Goal: Find specific page/section: Find specific page/section

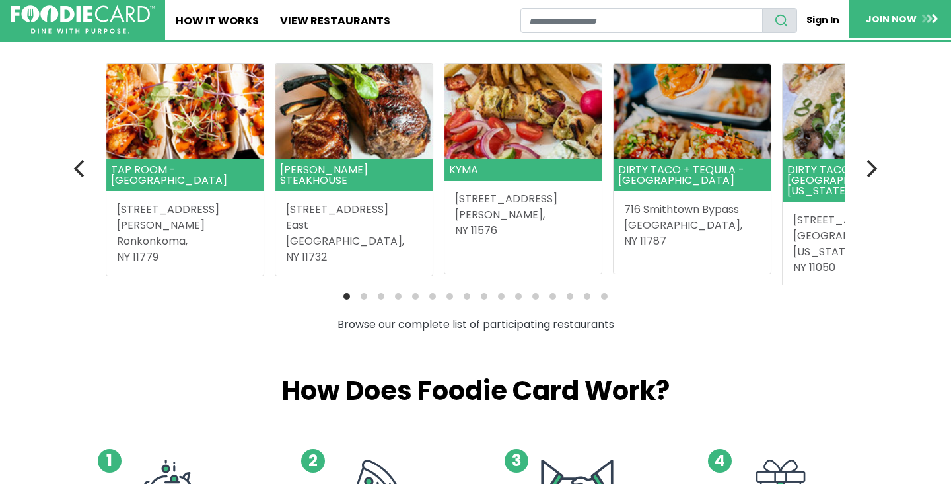
scroll to position [375, 0]
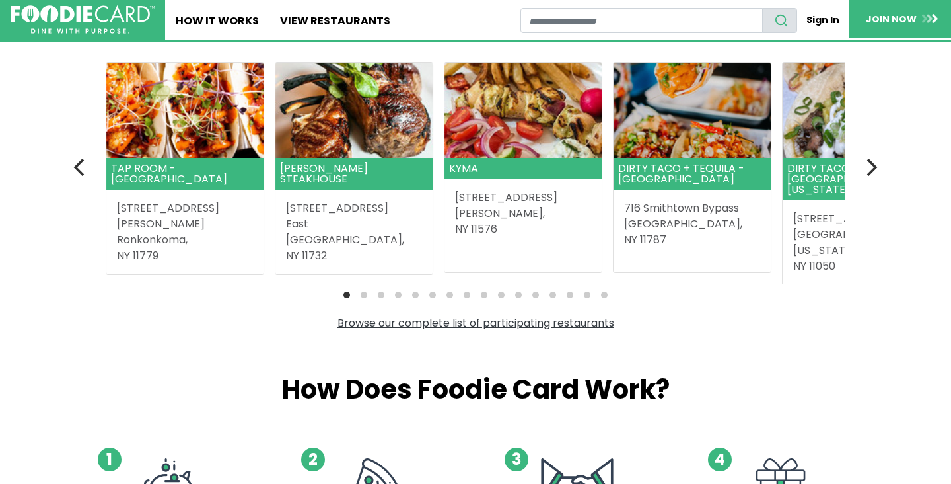
click at [854, 185] on section "Featured restaurants Get a 10% discount and earn rewards when you dine at Foodi…" at bounding box center [475, 151] width 793 height 359
click at [863, 176] on icon "Next" at bounding box center [870, 167] width 17 height 17
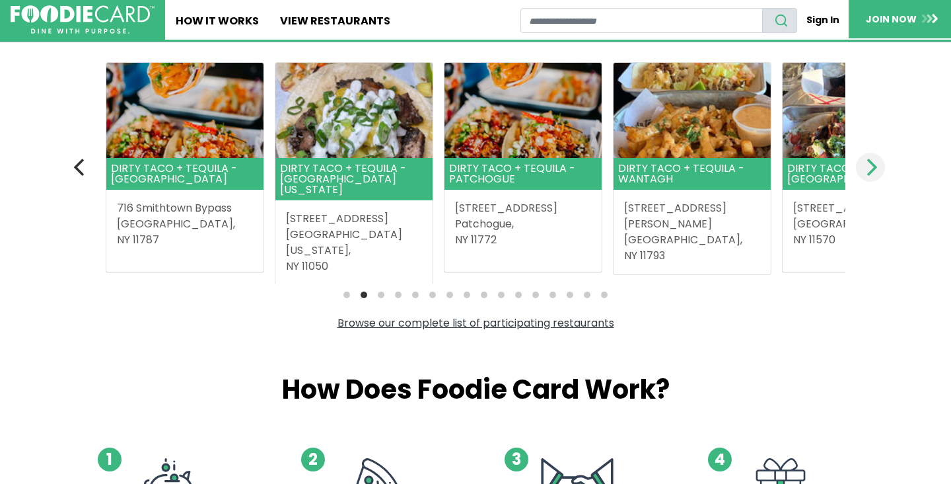
click at [863, 176] on icon "Next" at bounding box center [870, 167] width 17 height 17
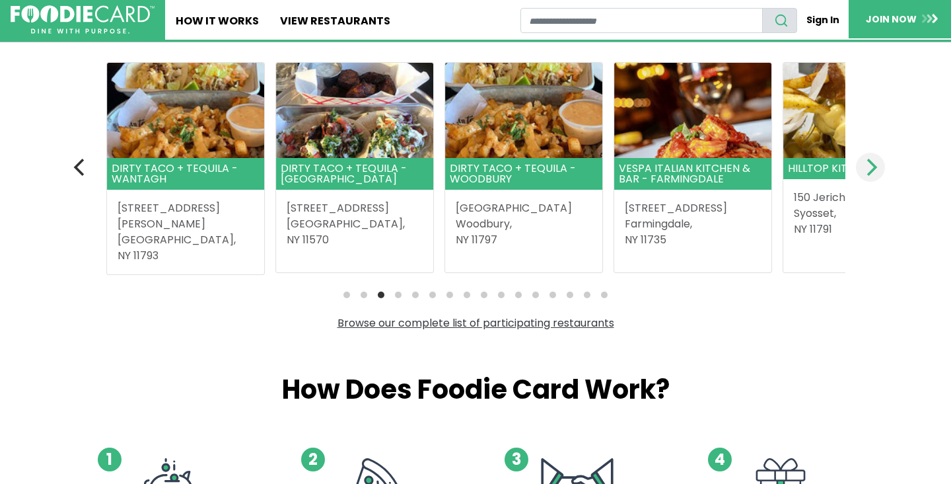
click at [863, 176] on icon "Next" at bounding box center [870, 167] width 17 height 17
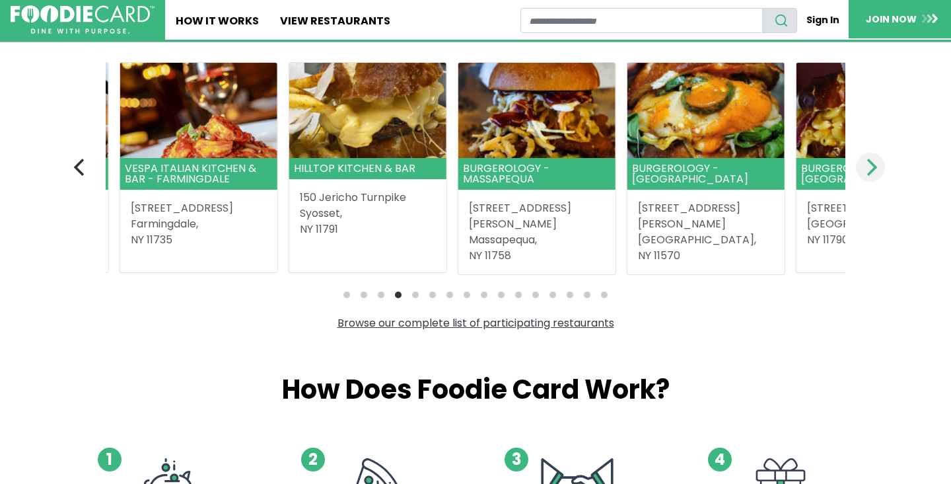
click at [863, 176] on icon "Next" at bounding box center [870, 167] width 17 height 17
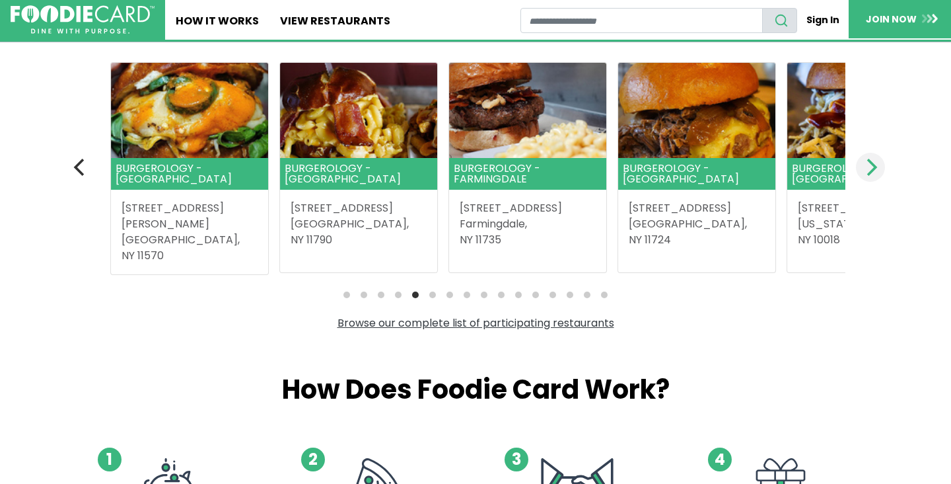
click at [861, 180] on button "Next" at bounding box center [870, 167] width 29 height 29
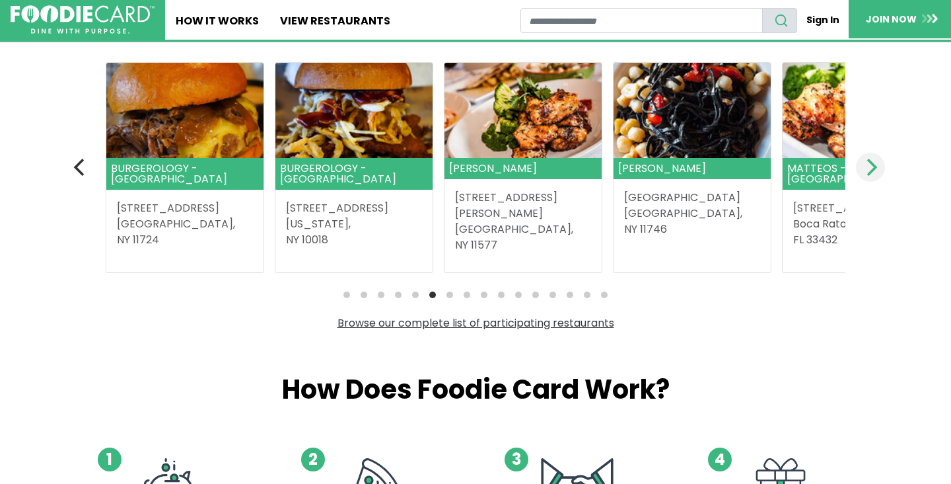
click at [860, 180] on button "Next" at bounding box center [870, 167] width 29 height 29
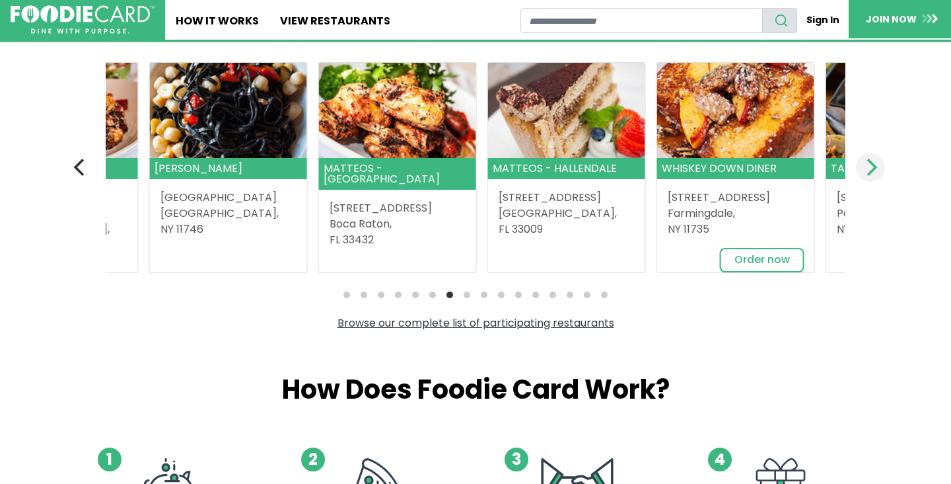
click at [860, 180] on button "Next" at bounding box center [870, 167] width 29 height 29
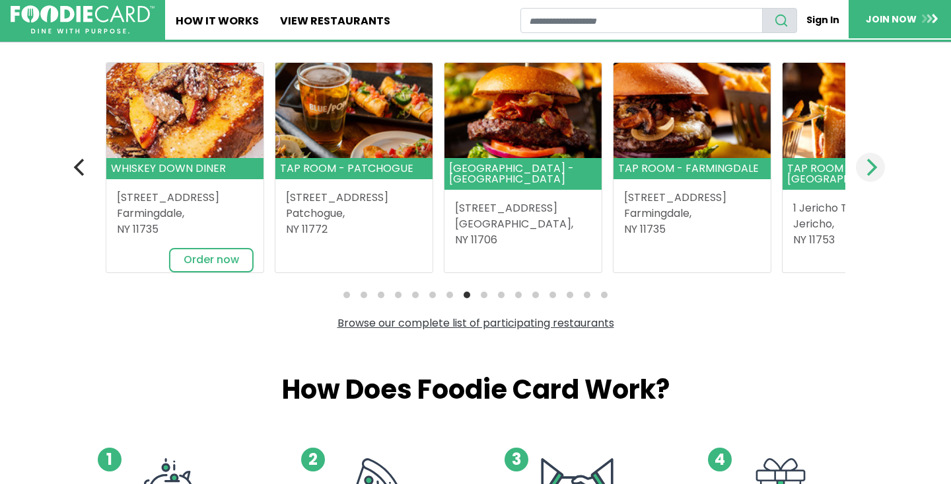
click at [860, 180] on button "Next" at bounding box center [870, 167] width 29 height 29
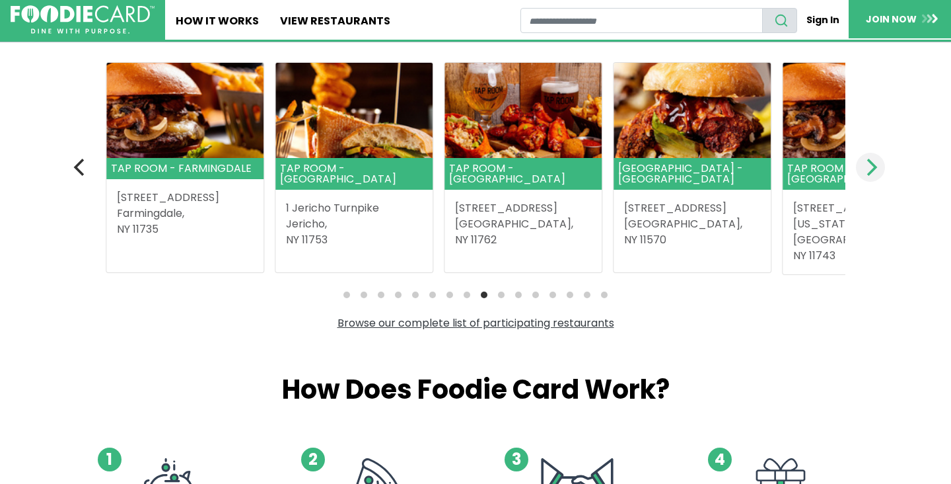
click at [860, 180] on button "Next" at bounding box center [870, 167] width 29 height 29
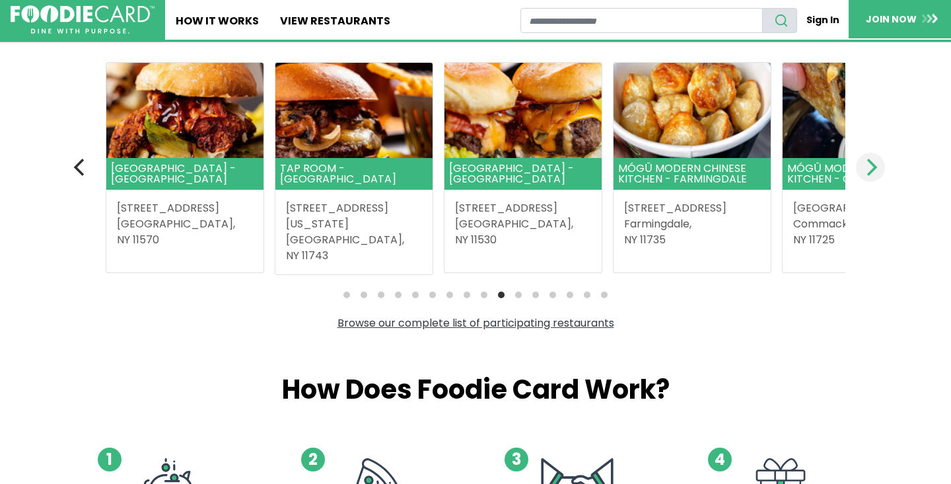
click at [860, 180] on button "Next" at bounding box center [870, 167] width 29 height 29
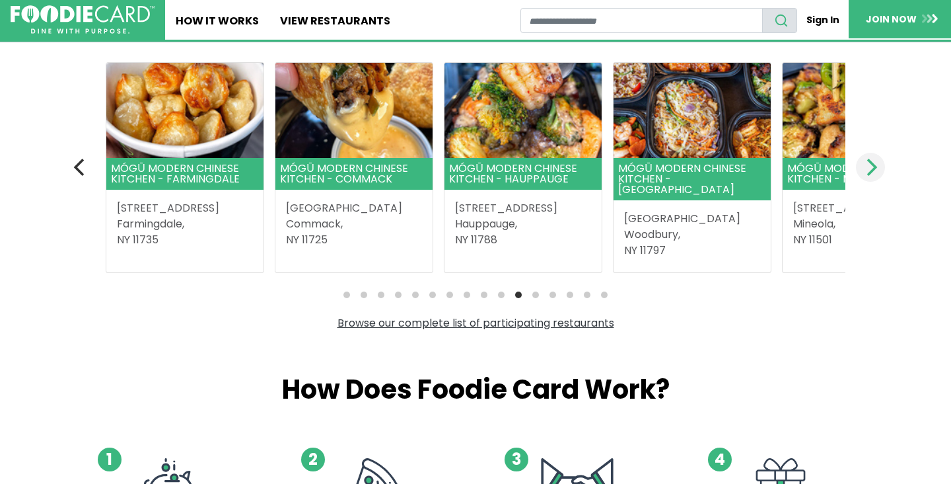
click at [860, 179] on button "Next" at bounding box center [870, 167] width 29 height 29
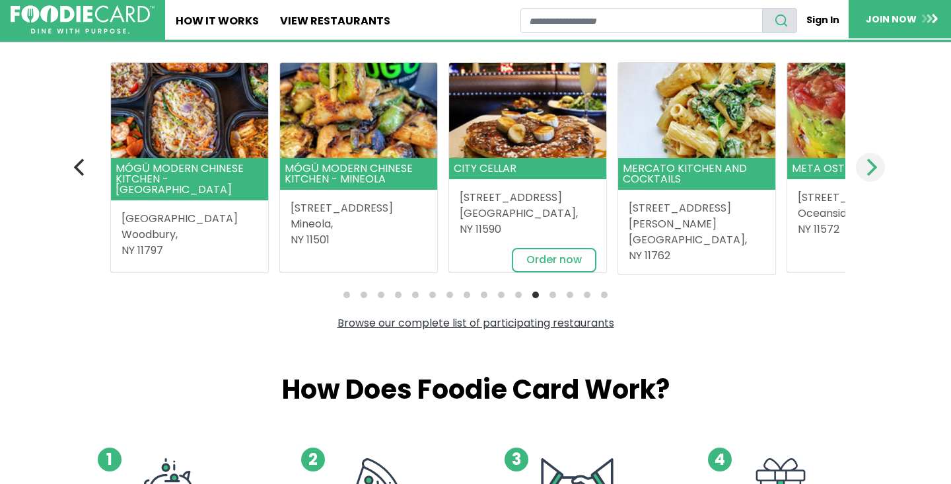
click at [860, 179] on button "Next" at bounding box center [870, 167] width 29 height 29
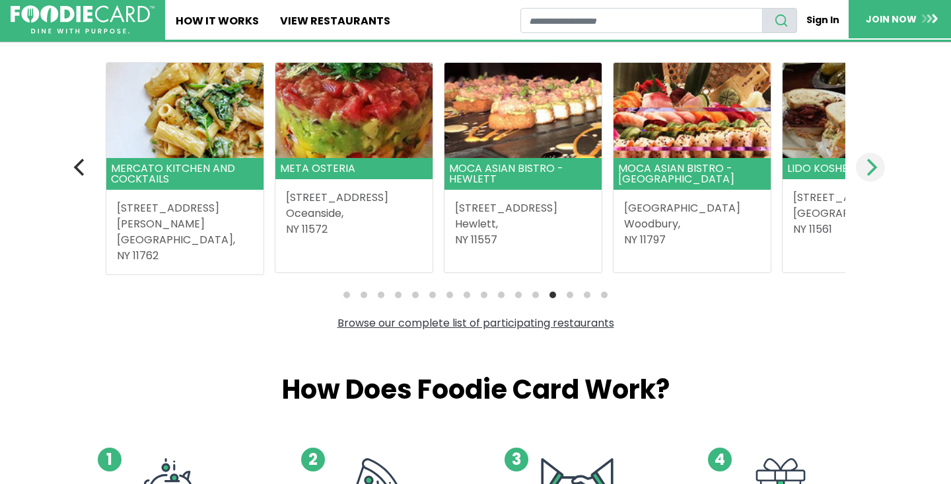
click at [860, 179] on button "Next" at bounding box center [870, 167] width 29 height 29
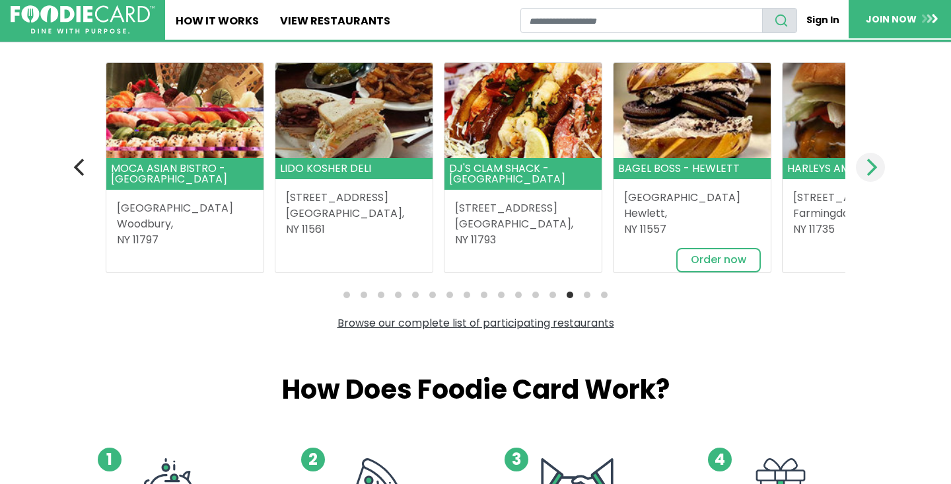
click at [860, 179] on button "Next" at bounding box center [870, 167] width 29 height 29
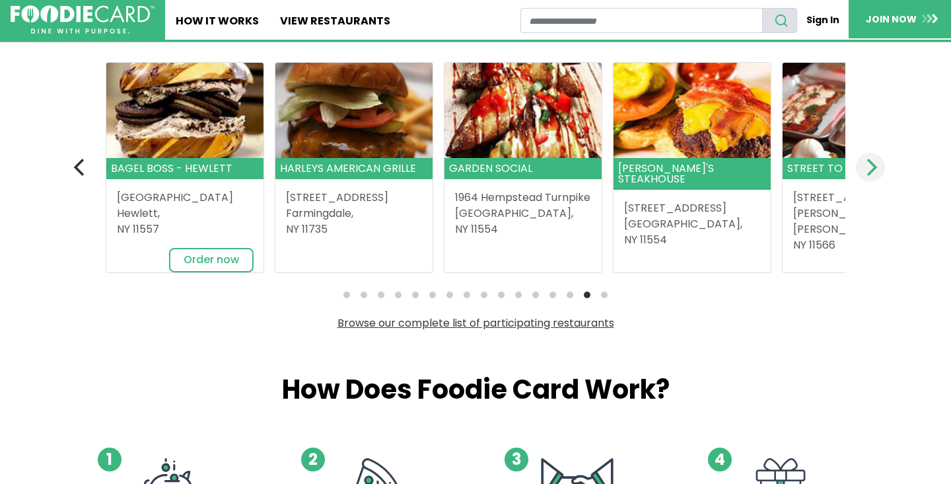
click at [860, 179] on button "Next" at bounding box center [870, 167] width 29 height 29
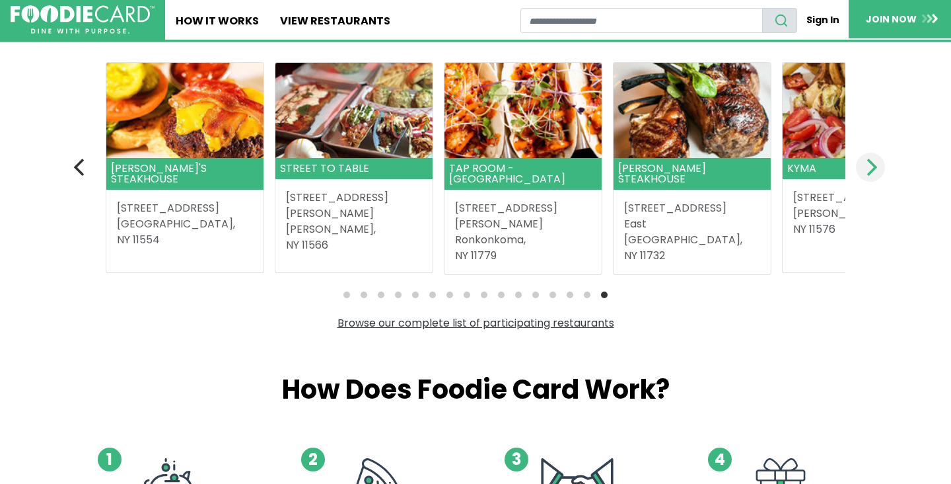
click at [860, 179] on button "Next" at bounding box center [870, 167] width 29 height 29
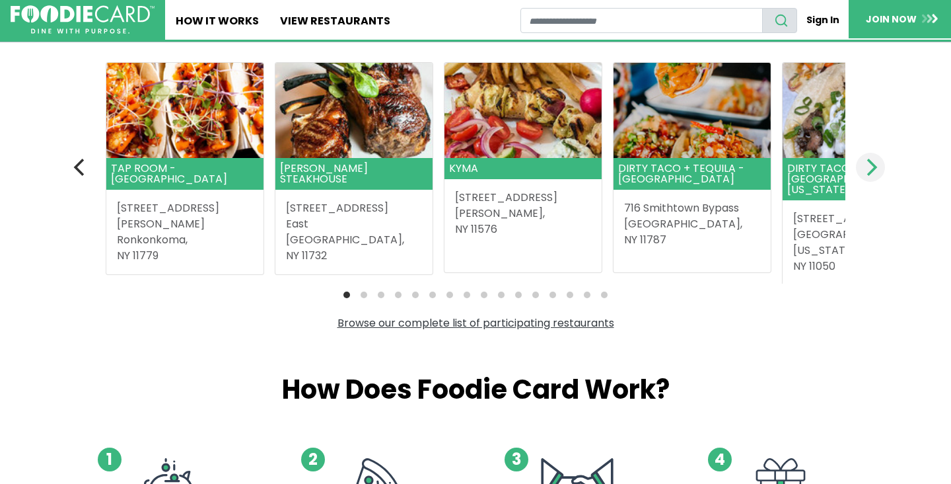
click at [860, 179] on button "Next" at bounding box center [870, 167] width 29 height 29
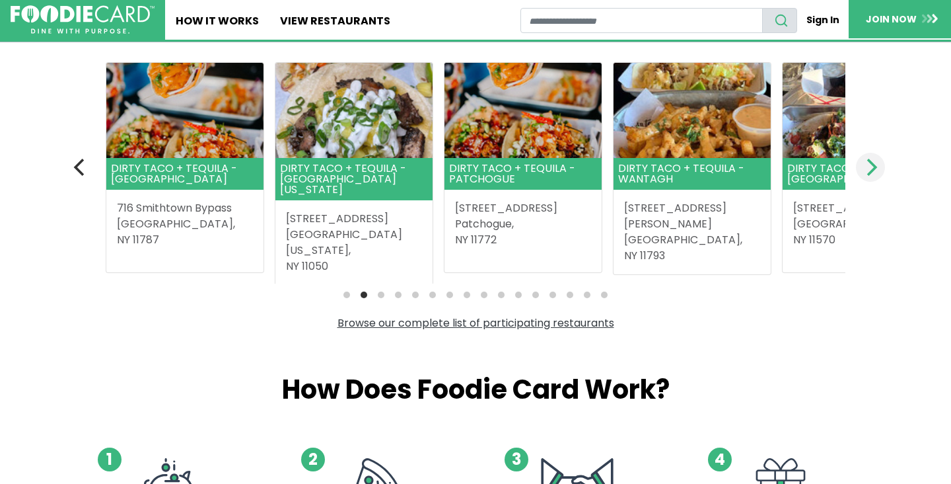
click at [860, 179] on button "Next" at bounding box center [870, 167] width 29 height 29
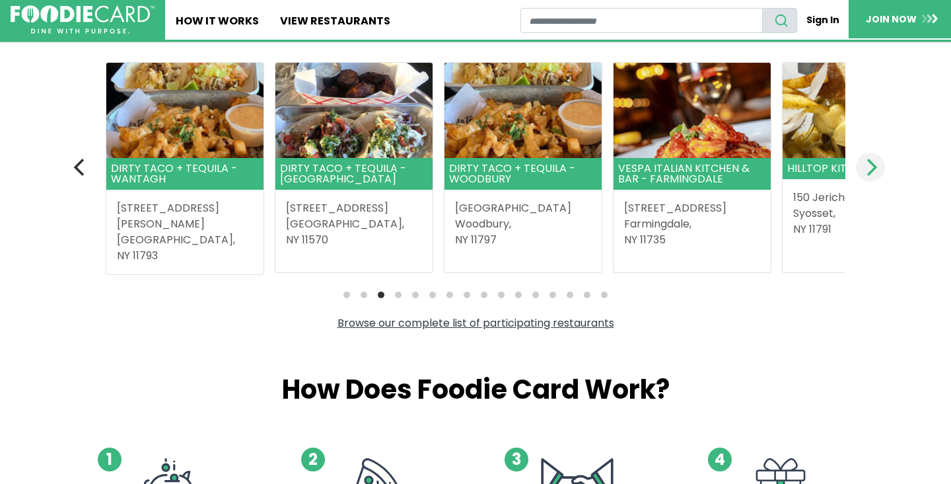
click at [860, 178] on button "Next" at bounding box center [870, 167] width 29 height 29
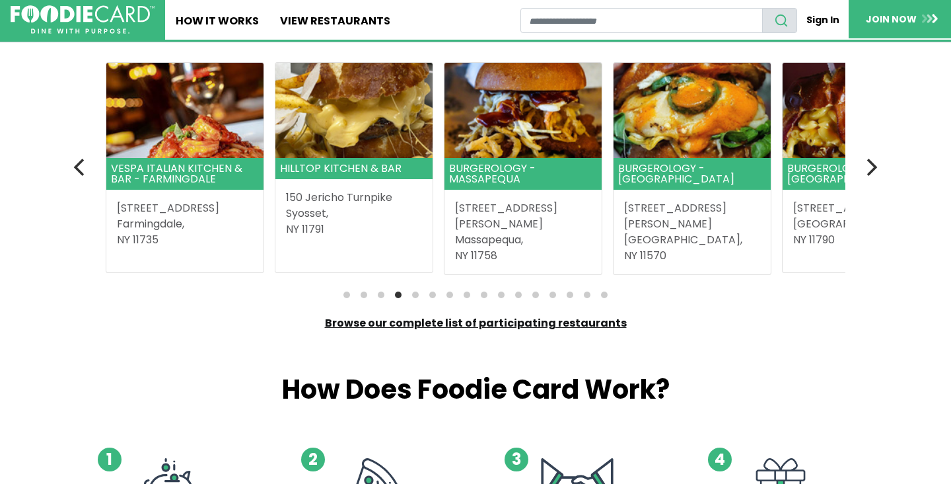
click at [591, 330] on link "Browse our complete list of participating restaurants" at bounding box center [476, 322] width 302 height 15
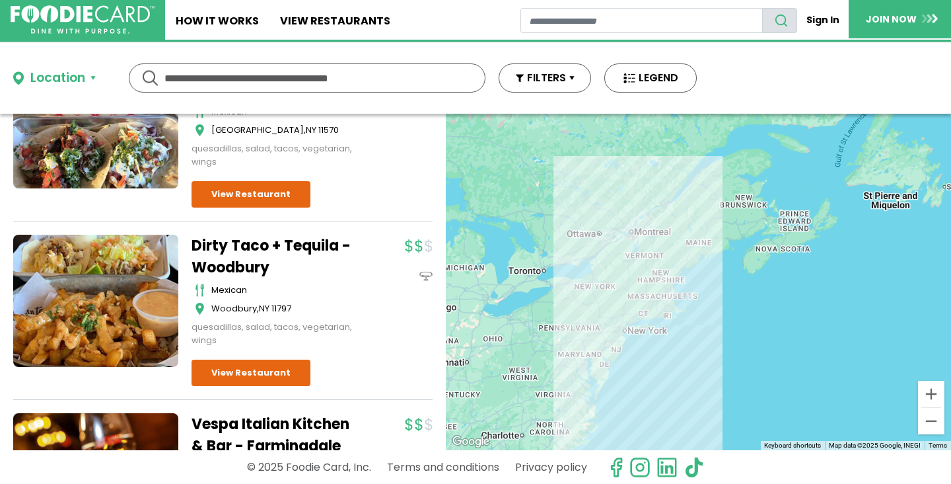
scroll to position [934, 0]
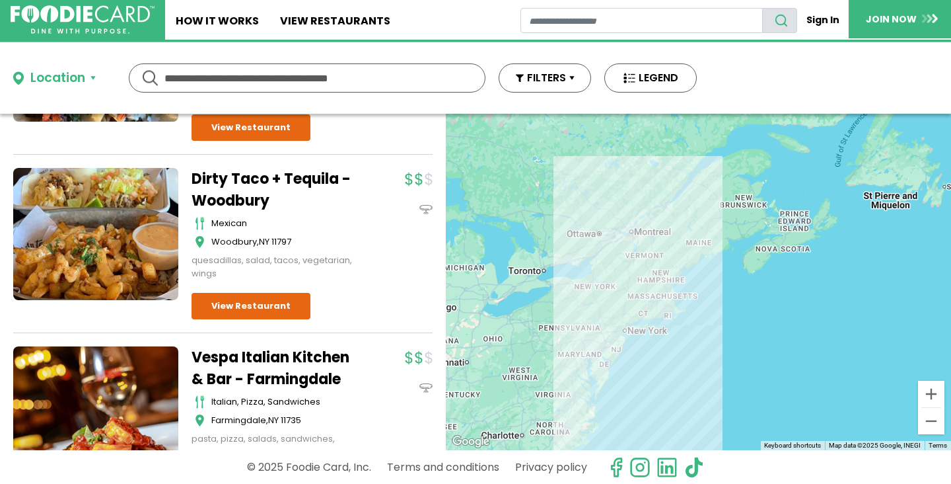
click at [250, 81] on input "text" at bounding box center [307, 78] width 285 height 28
click at [71, 78] on div "Location" at bounding box center [57, 78] width 55 height 19
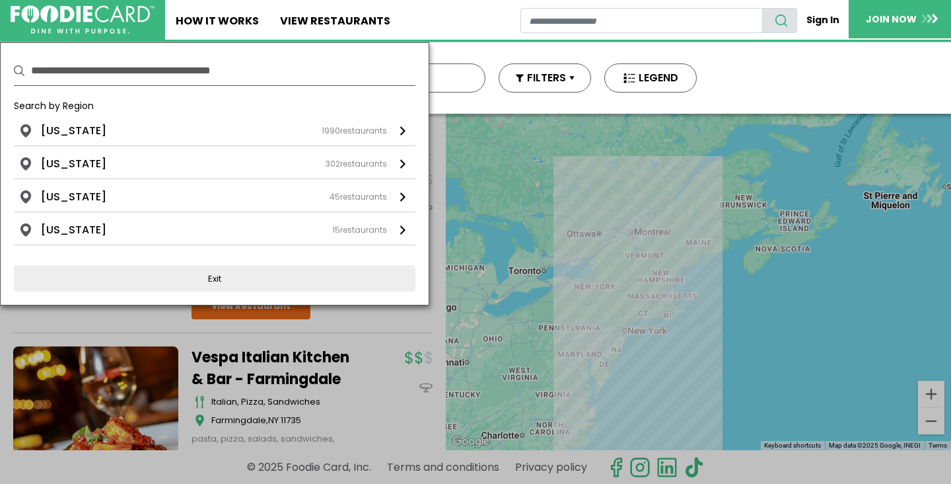
click at [91, 75] on input "text" at bounding box center [223, 70] width 385 height 29
type input "*****"
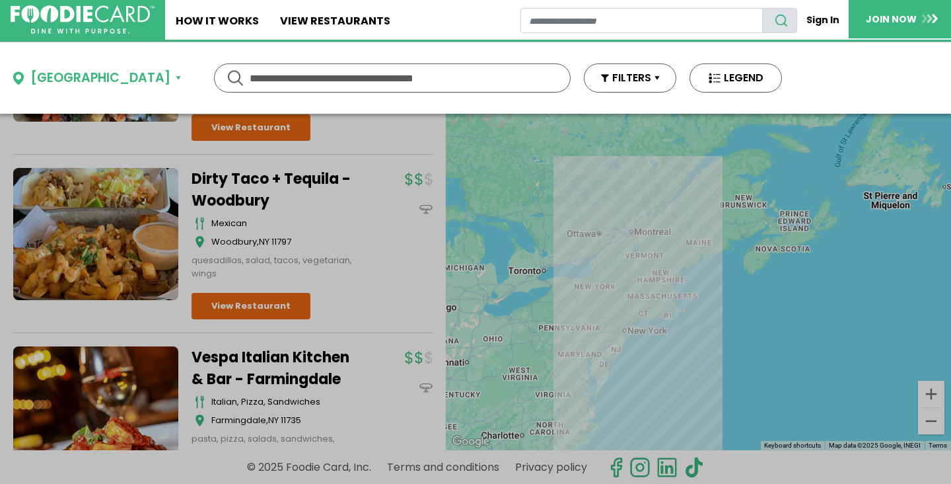
scroll to position [0, 0]
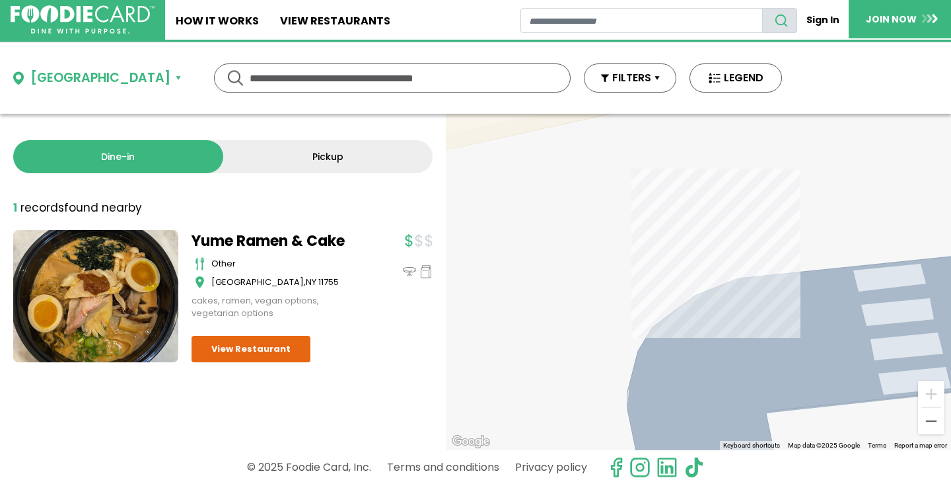
click at [108, 75] on div "[GEOGRAPHIC_DATA]" at bounding box center [100, 78] width 140 height 19
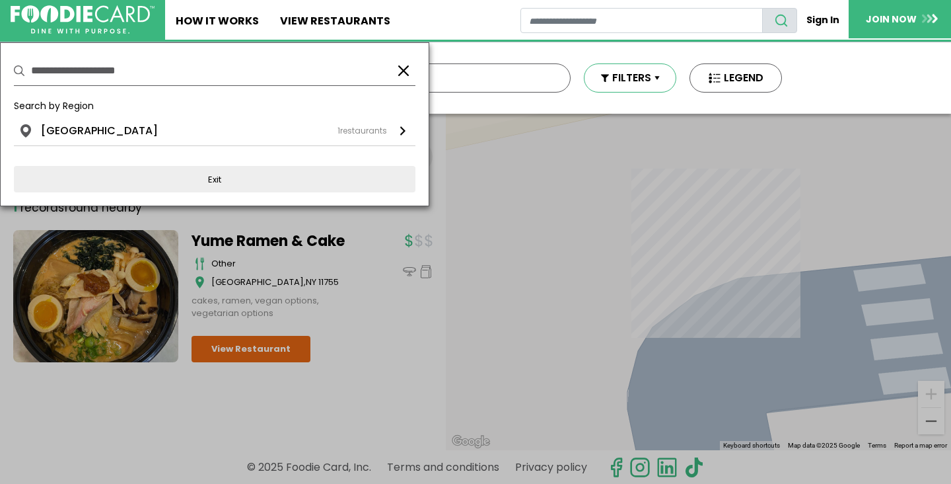
click at [634, 79] on button "FILTERS" at bounding box center [630, 77] width 93 height 29
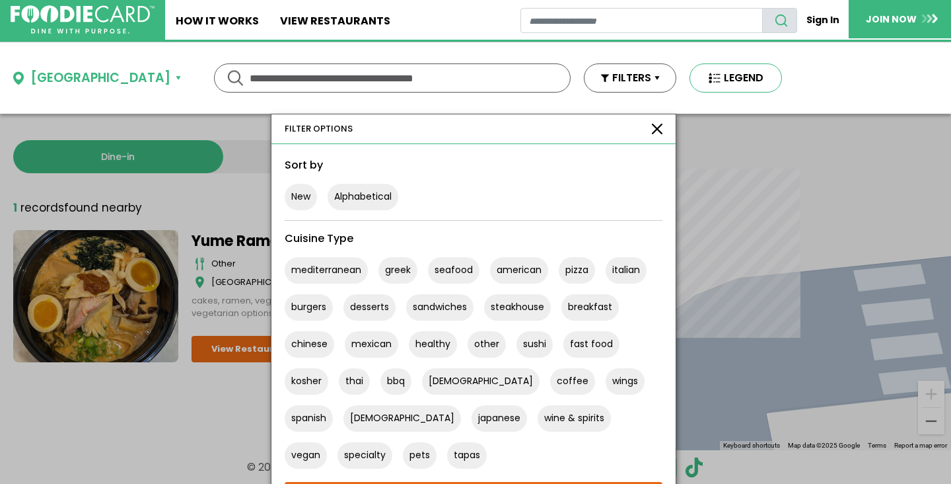
click at [716, 79] on button "LEGEND" at bounding box center [736, 77] width 93 height 29
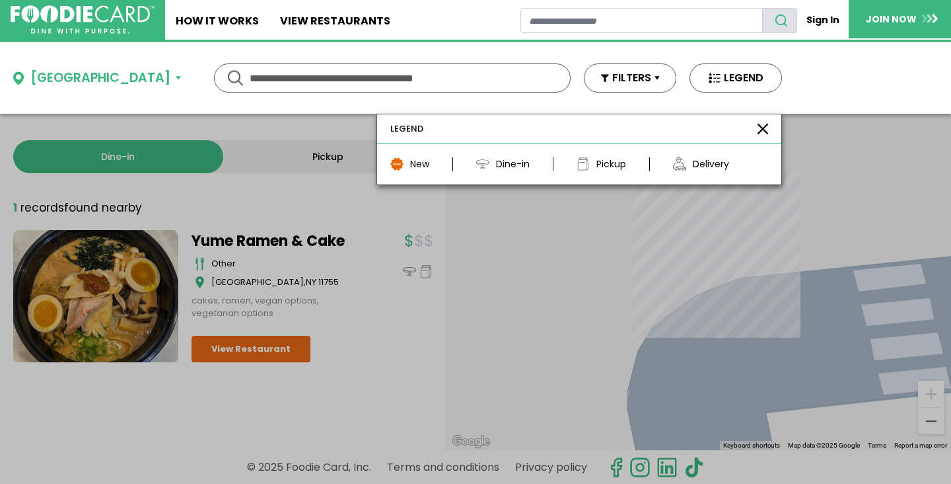
click at [89, 75] on div "[GEOGRAPHIC_DATA]" at bounding box center [100, 78] width 140 height 19
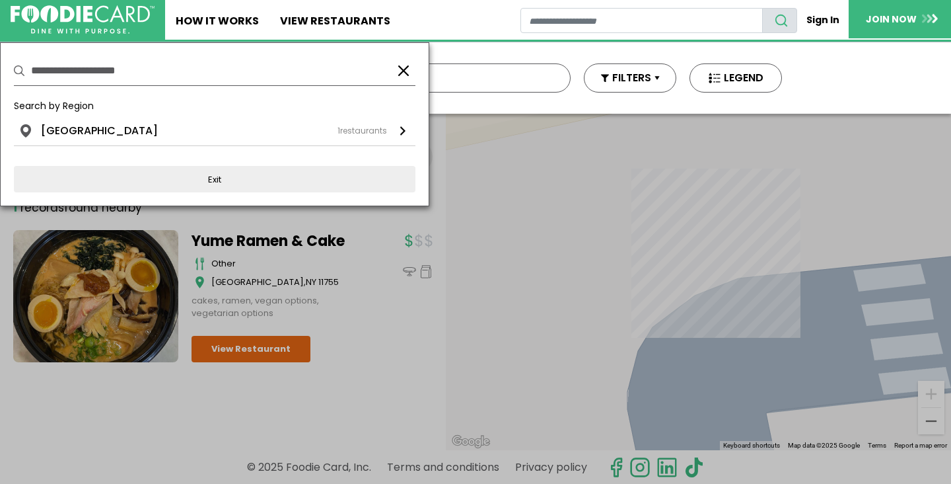
click at [128, 75] on input "**********" at bounding box center [208, 70] width 354 height 29
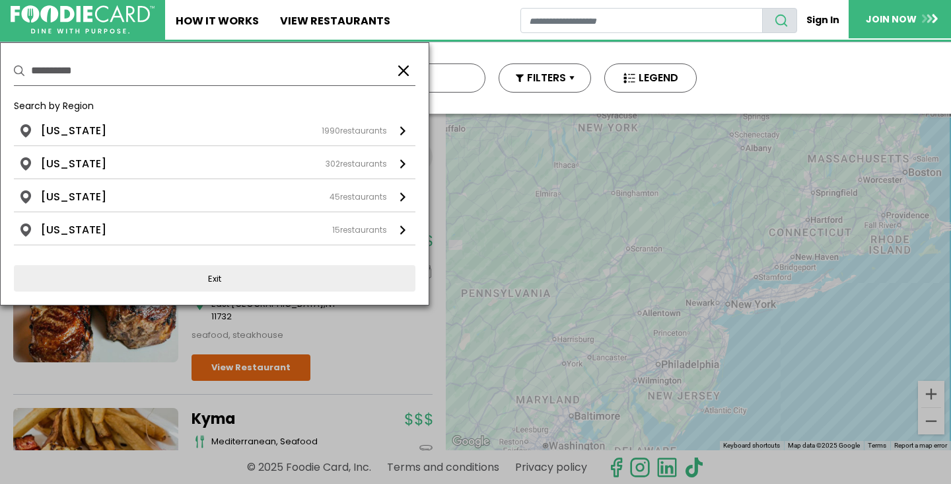
type input "**********"
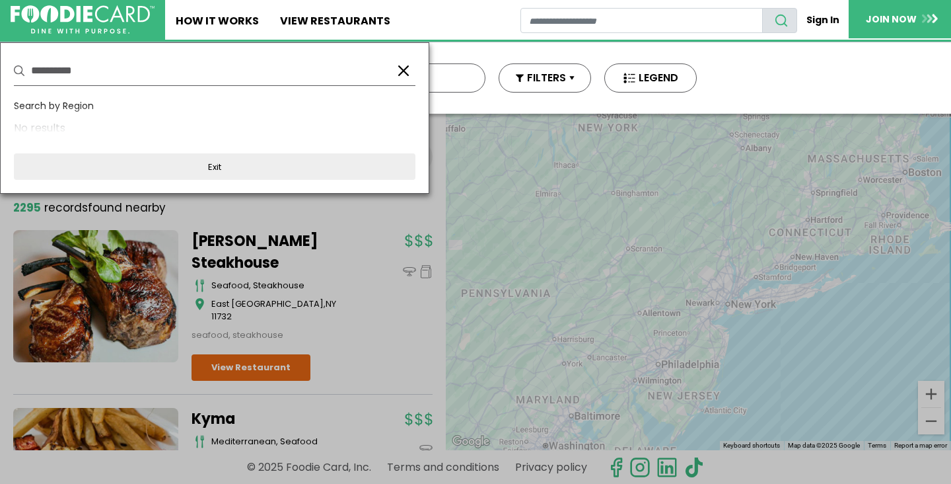
scroll to position [75, 0]
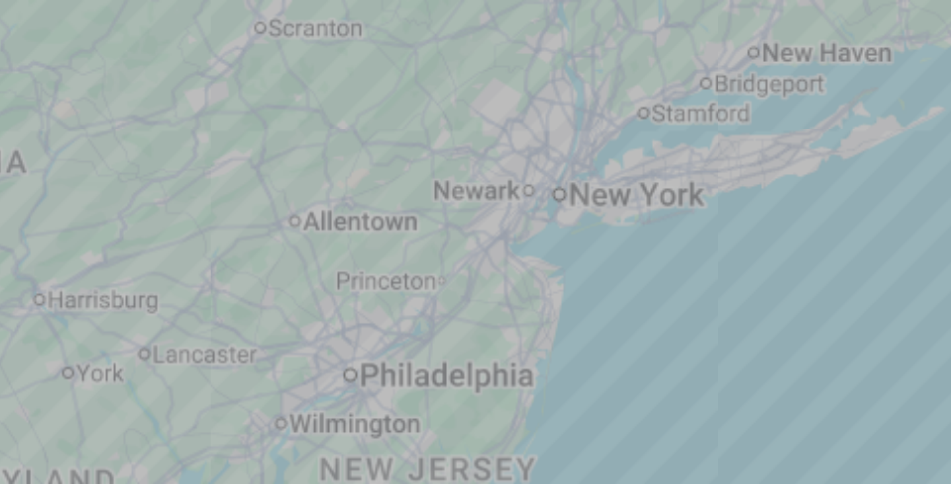
click at [809, 200] on div at bounding box center [475, 242] width 951 height 484
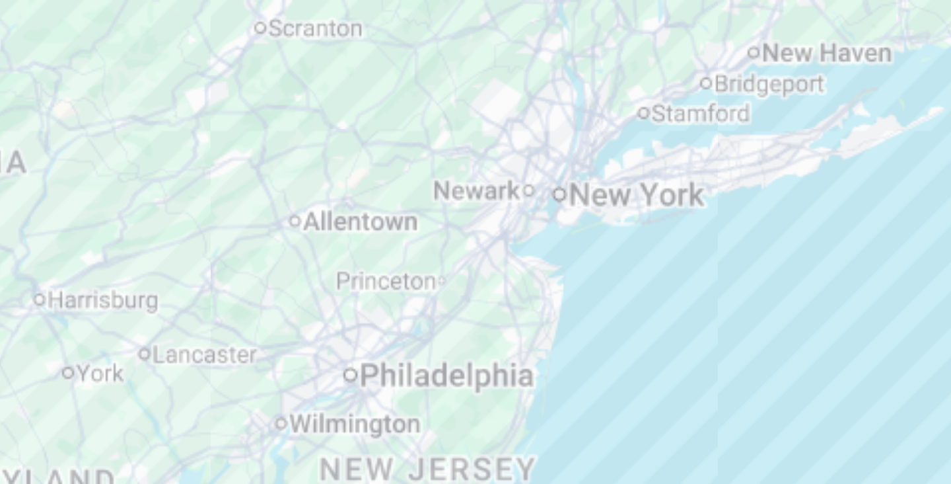
click at [807, 229] on div at bounding box center [698, 207] width 505 height 336
